Goal: Task Accomplishment & Management: Use online tool/utility

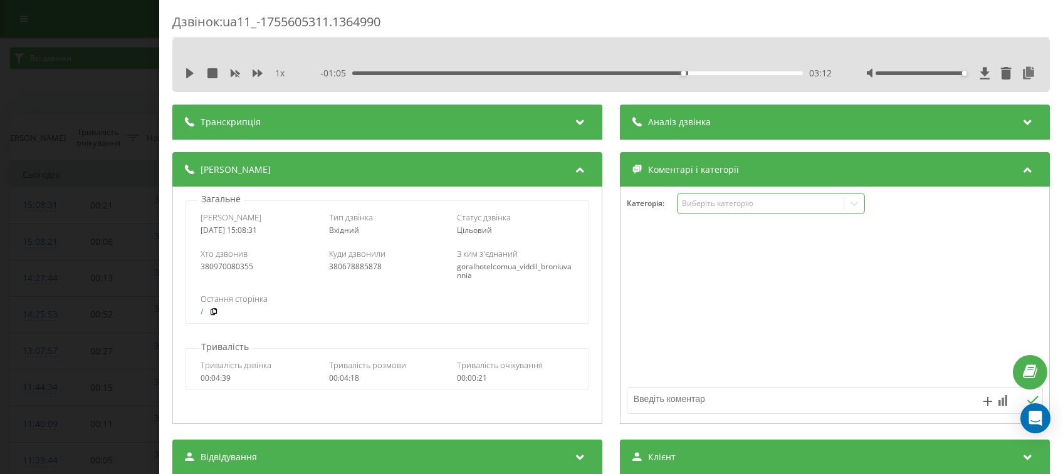
click at [711, 204] on div "Виберіть категорію" at bounding box center [760, 204] width 157 height 10
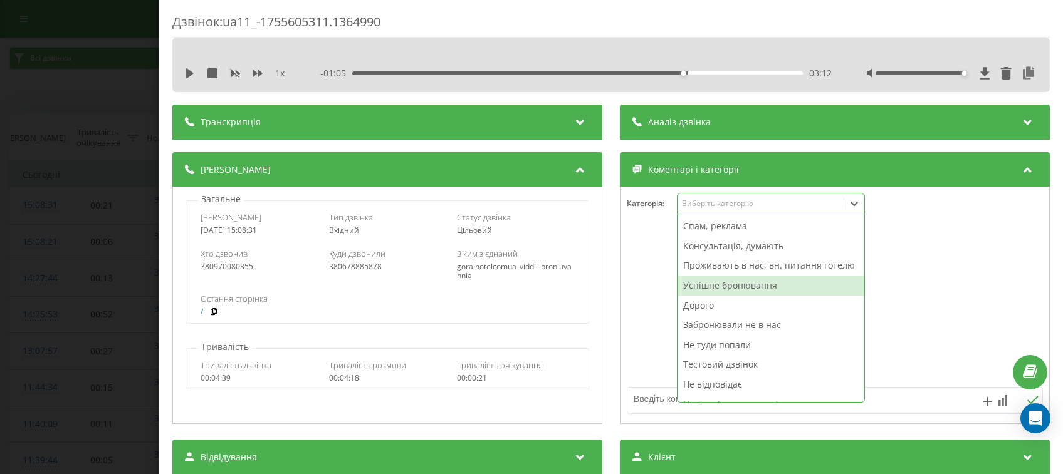
click at [709, 296] on div "Успішне бронювання" at bounding box center [770, 286] width 187 height 20
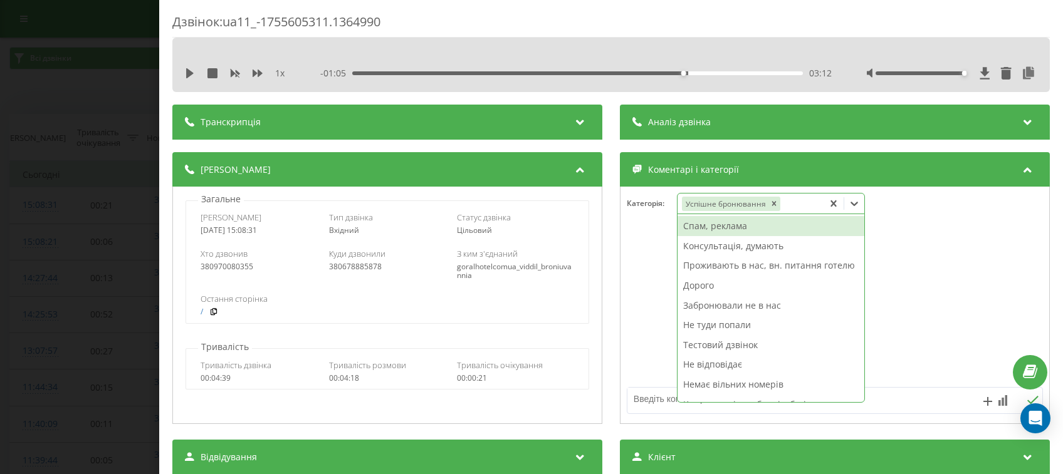
click at [640, 399] on textarea at bounding box center [792, 399] width 331 height 23
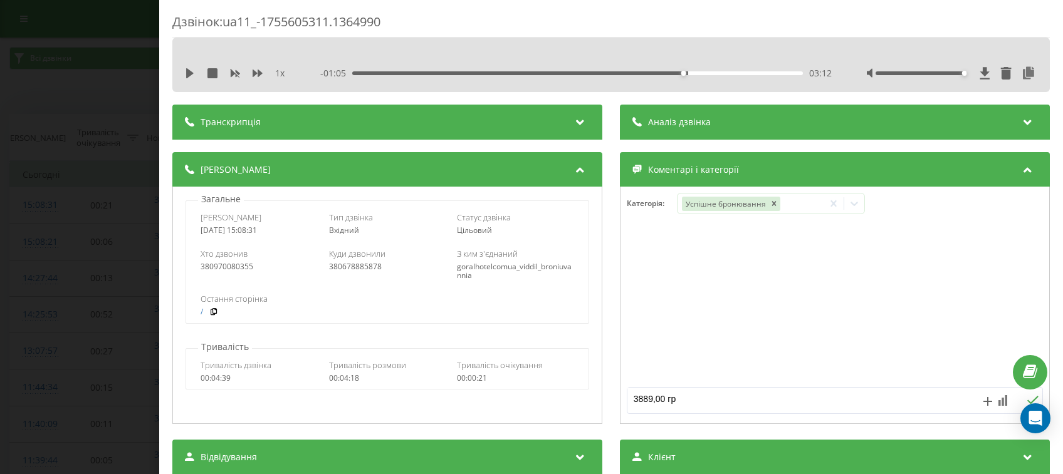
type textarea "3889,00 грн"
click at [1026, 400] on icon at bounding box center [1032, 400] width 12 height 9
click at [86, 128] on div "Дзвінок : ua11_-1755605311.1364990 1 x - 01:05 03:12 03:12 Транскрипція Для AI-…" at bounding box center [531, 237] width 1063 height 474
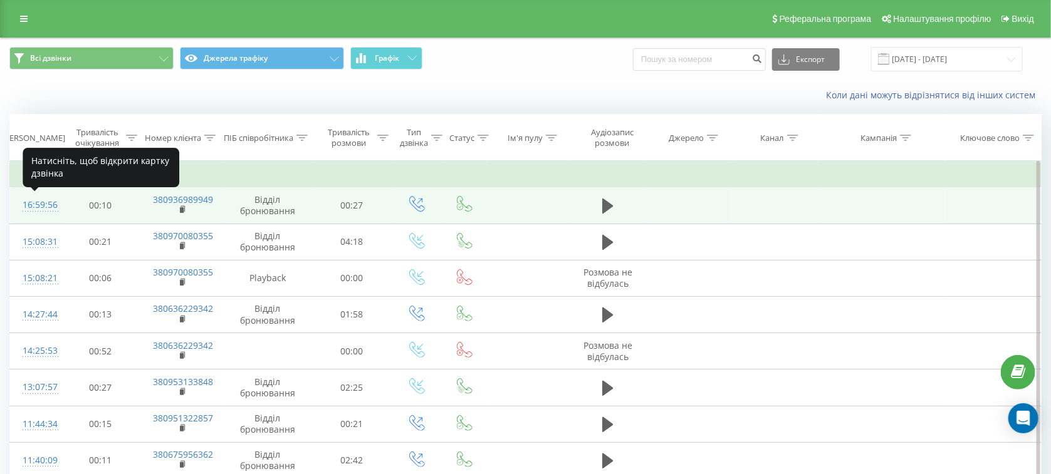
click at [48, 204] on div "16:59:56" at bounding box center [36, 205] width 26 height 24
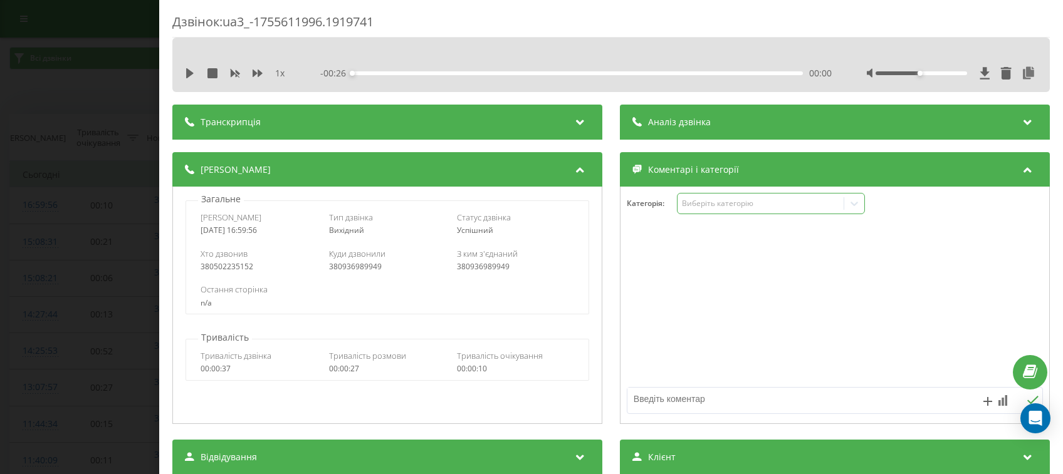
click at [725, 209] on div "Виберіть категорію" at bounding box center [760, 204] width 157 height 10
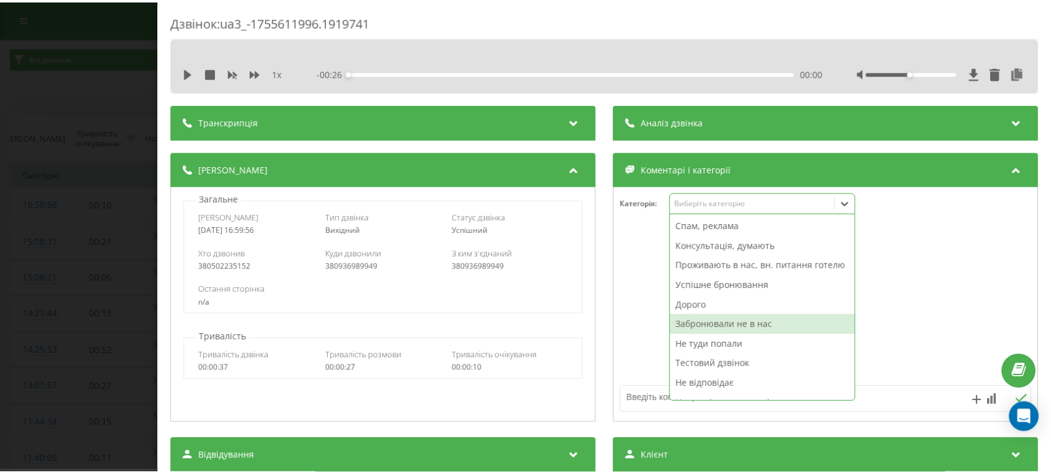
scroll to position [46, 0]
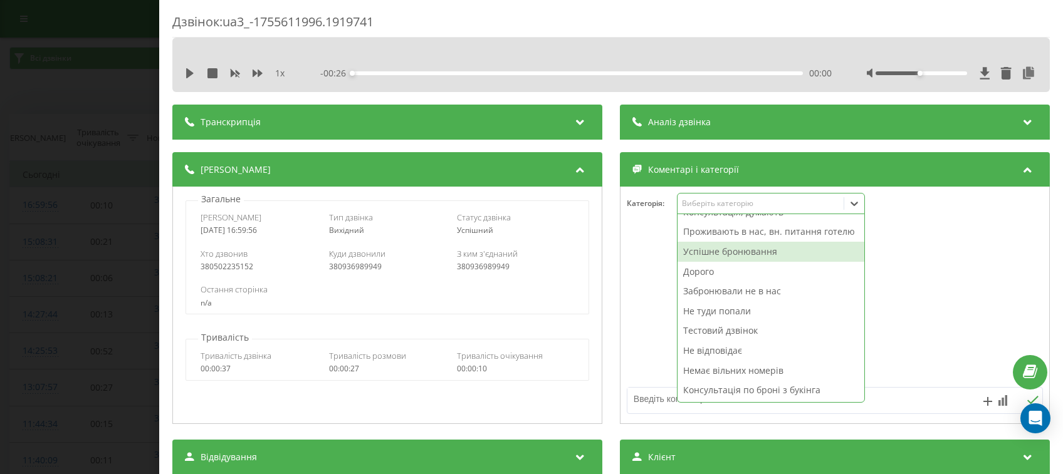
click at [658, 232] on div at bounding box center [834, 306] width 429 height 150
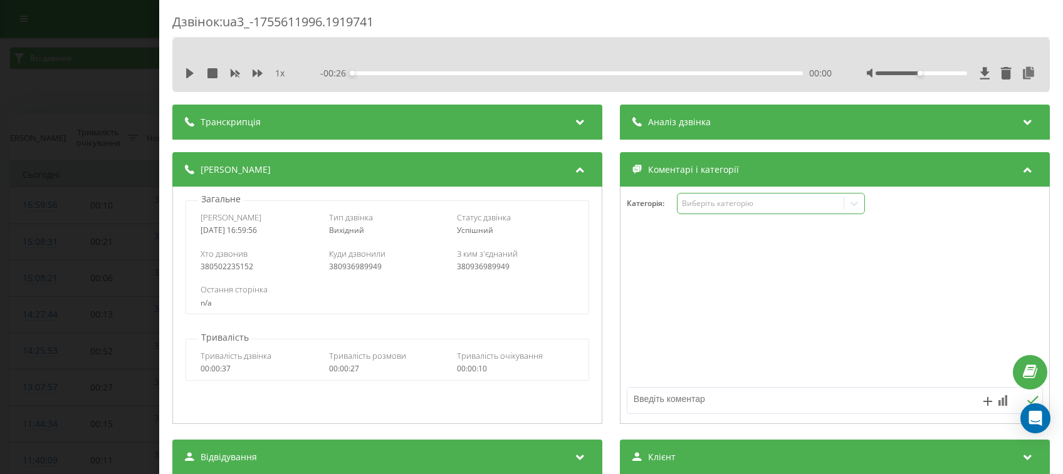
click at [719, 214] on div "Виберіть категорію" at bounding box center [771, 203] width 188 height 21
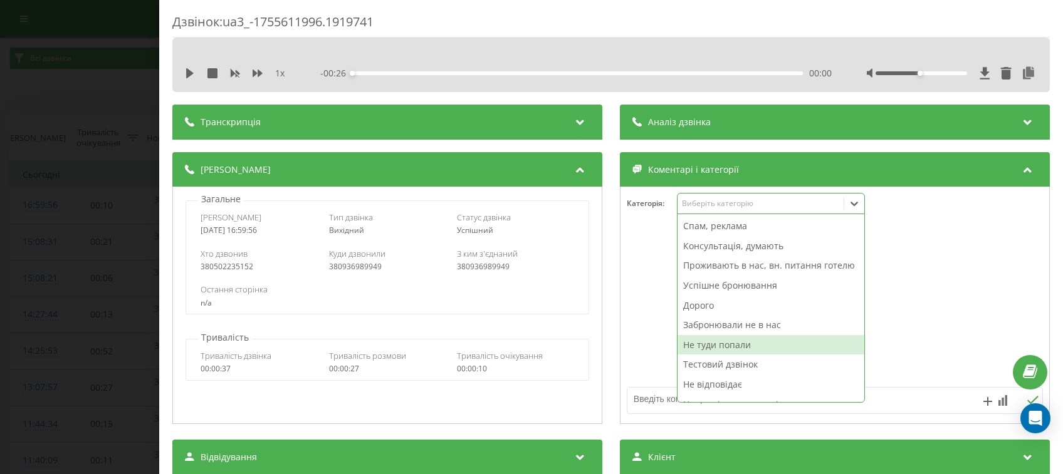
click at [705, 355] on div "Не туди попали" at bounding box center [770, 345] width 187 height 20
click at [635, 320] on div at bounding box center [834, 306] width 429 height 150
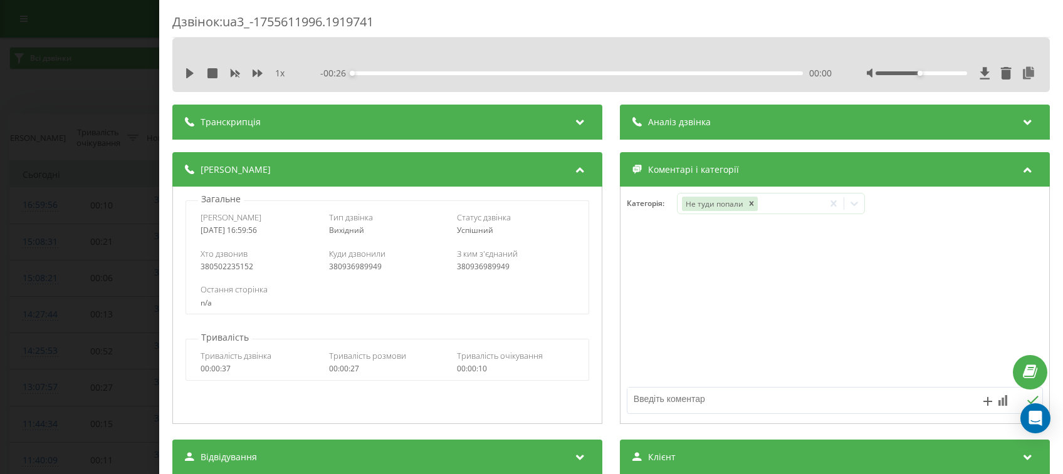
click at [101, 217] on div "Дзвінок : ua3_-1755611996.1919741 1 x - 00:26 00:00 00:00 Транскрипція Для AI-а…" at bounding box center [531, 237] width 1063 height 474
